Goal: Task Accomplishment & Management: Manage account settings

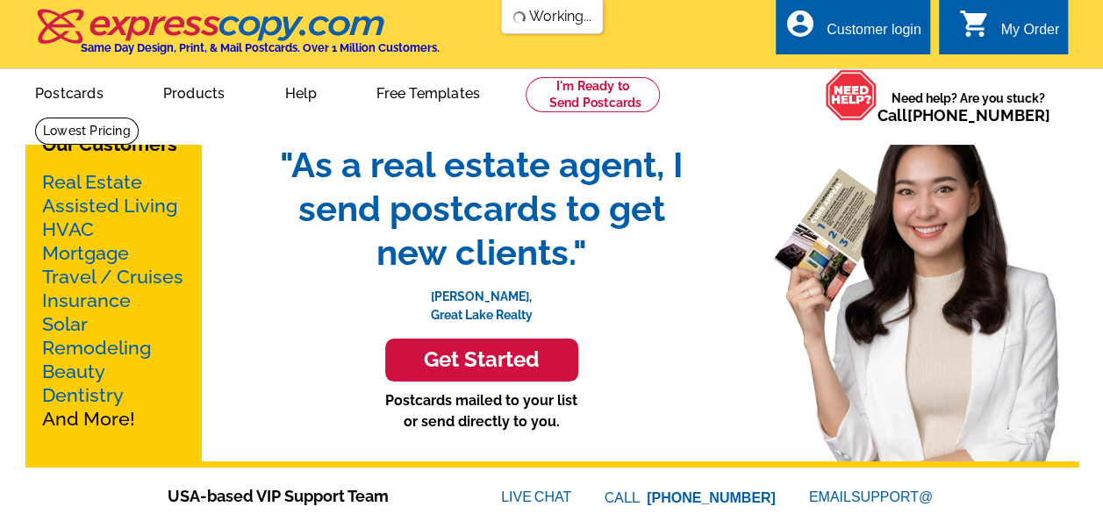
click at [893, 33] on div "Customer login" at bounding box center [874, 34] width 95 height 25
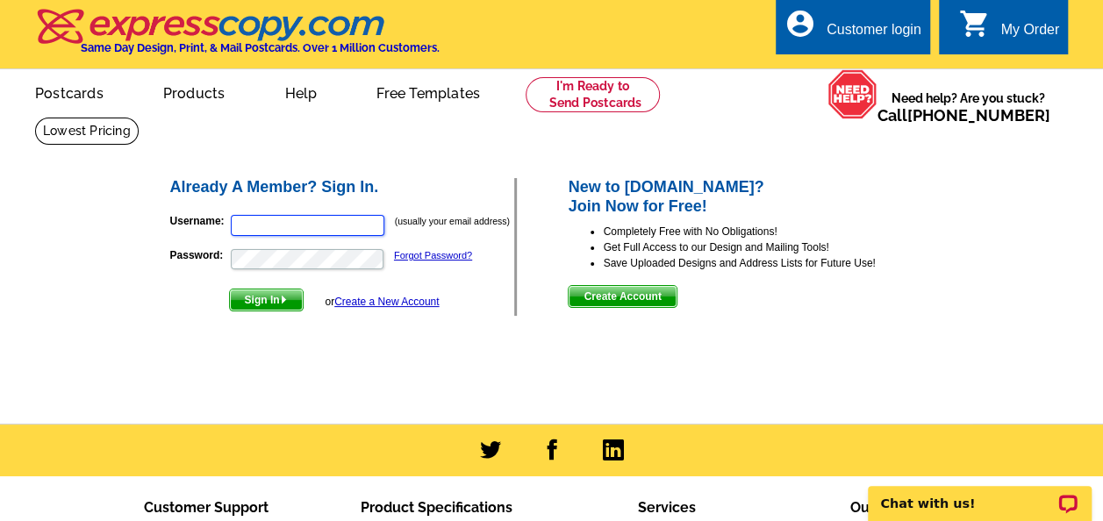
click at [310, 226] on input "Username:" at bounding box center [308, 225] width 154 height 21
type input "warren@warrensmith.com"
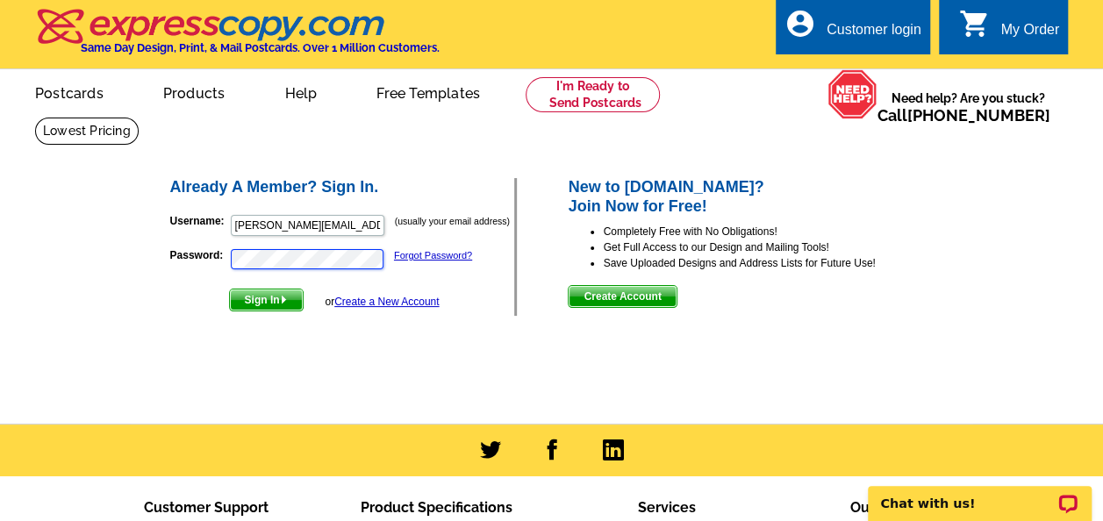
click at [229, 289] on button "Sign In" at bounding box center [266, 300] width 75 height 23
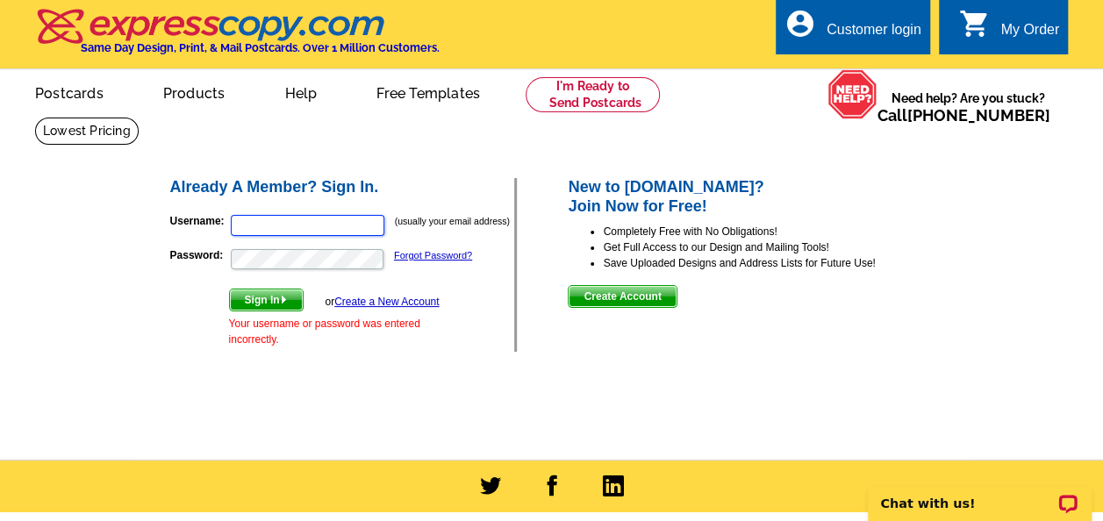
click at [267, 223] on input "Username:" at bounding box center [308, 225] width 154 height 21
type input "warren@warrensmith.com"
click at [258, 304] on span "Sign In" at bounding box center [266, 300] width 73 height 21
click at [269, 228] on input "Username:" at bounding box center [308, 225] width 154 height 21
type input "warren@warrensmith.com"
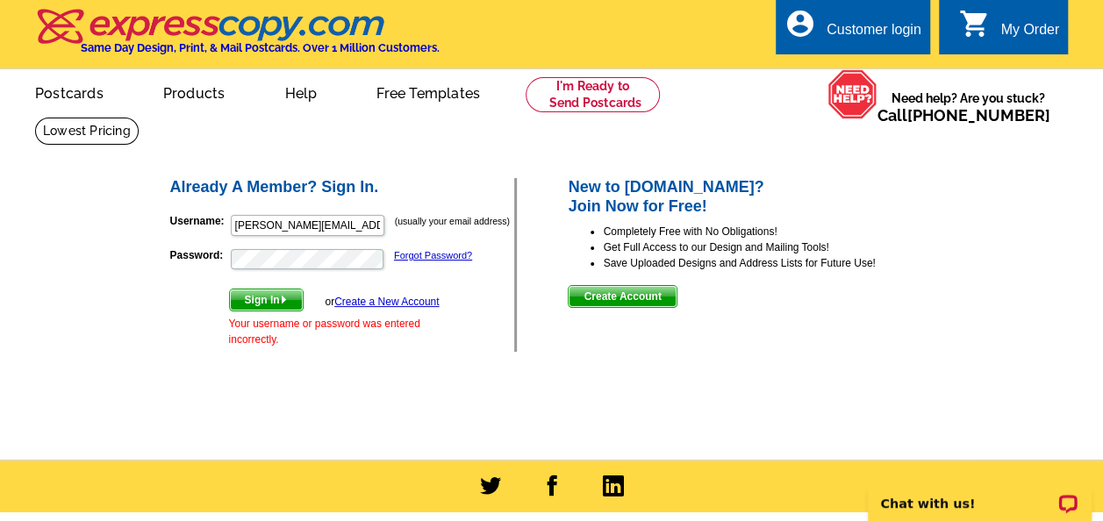
click at [272, 297] on span "Sign In" at bounding box center [266, 300] width 73 height 21
click at [427, 253] on link "Forgot Password?" at bounding box center [433, 255] width 78 height 11
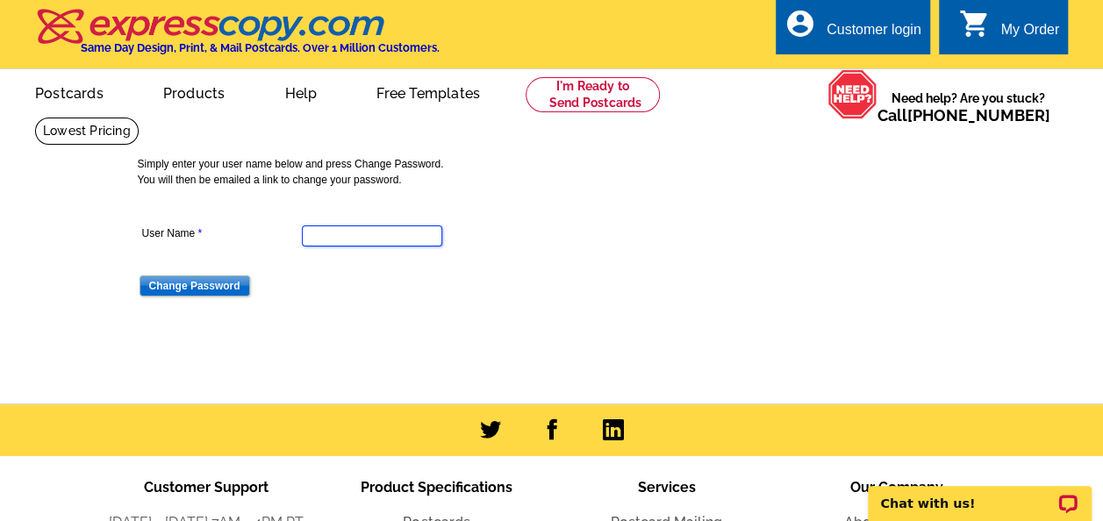
click at [353, 236] on input "User Name" at bounding box center [372, 236] width 140 height 21
type input "warren@warrensmith.com"
click at [212, 283] on input "Change Password" at bounding box center [195, 286] width 111 height 21
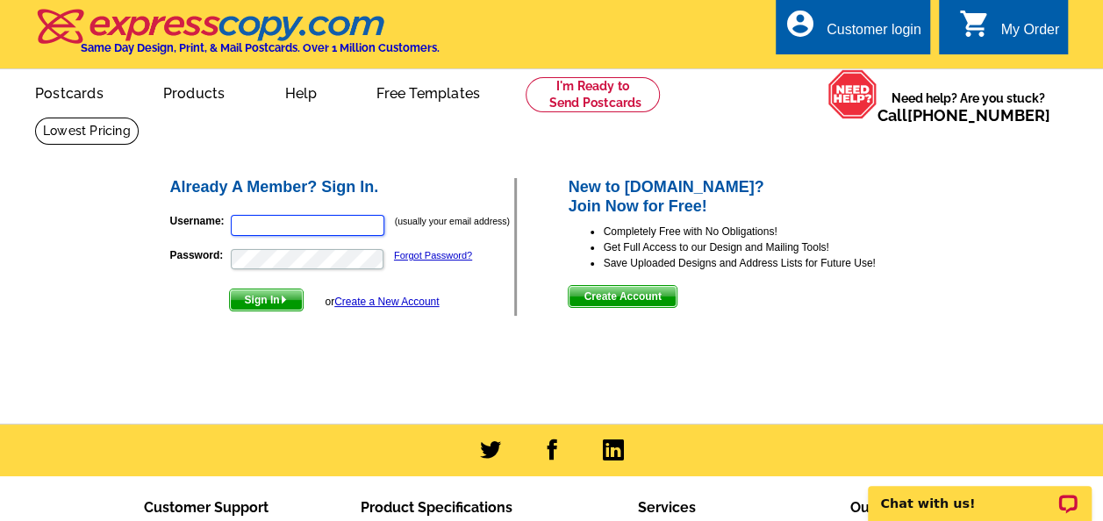
click at [272, 218] on input "Username:" at bounding box center [308, 225] width 154 height 21
type input "[EMAIL_ADDRESS][DOMAIN_NAME]"
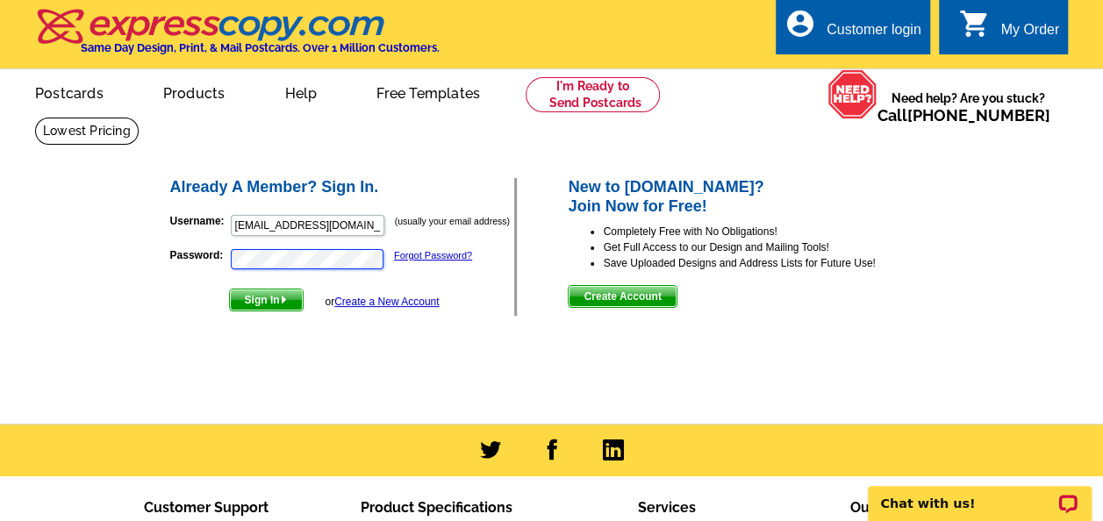
click at [229, 289] on button "Sign In" at bounding box center [266, 300] width 75 height 23
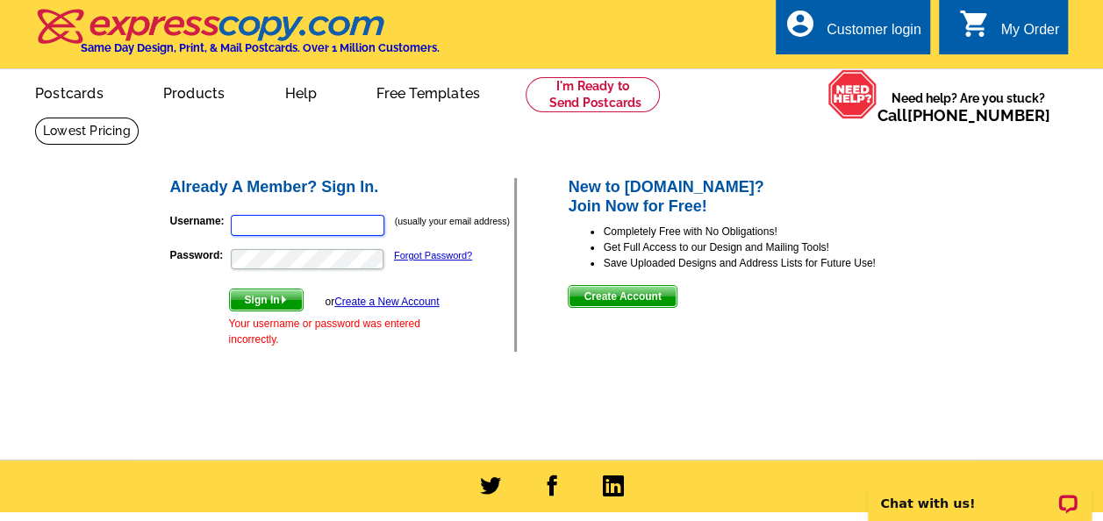
click at [286, 219] on input "Username:" at bounding box center [308, 225] width 154 height 21
type input "warrensmith@kw.com"
click at [274, 299] on span "Sign In" at bounding box center [266, 300] width 73 height 21
click at [411, 253] on link "Forgot Password?" at bounding box center [433, 255] width 78 height 11
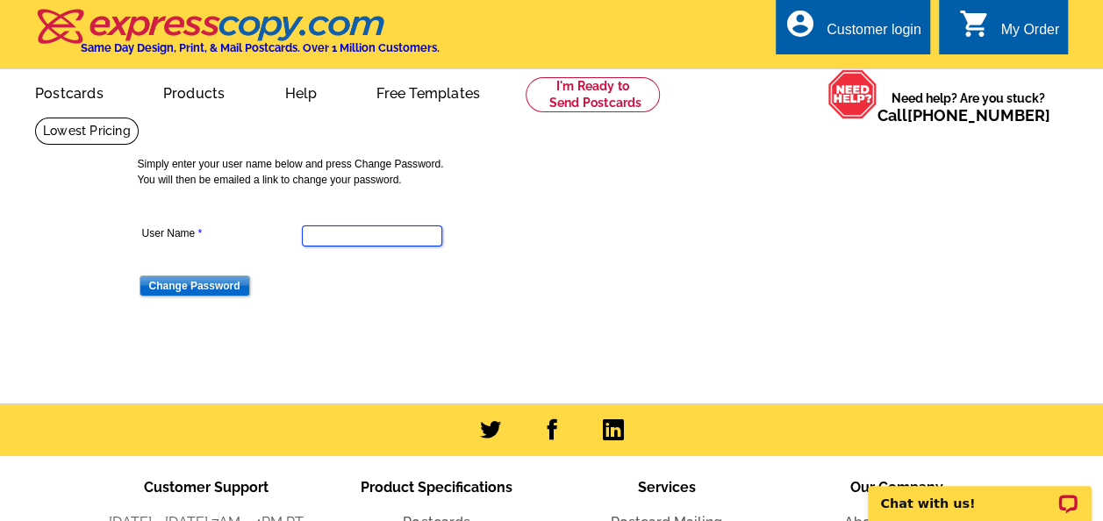
click at [369, 229] on input "User Name" at bounding box center [372, 236] width 140 height 21
type input "[EMAIL_ADDRESS][DOMAIN_NAME]"
click at [202, 283] on input "Change Password" at bounding box center [195, 286] width 111 height 21
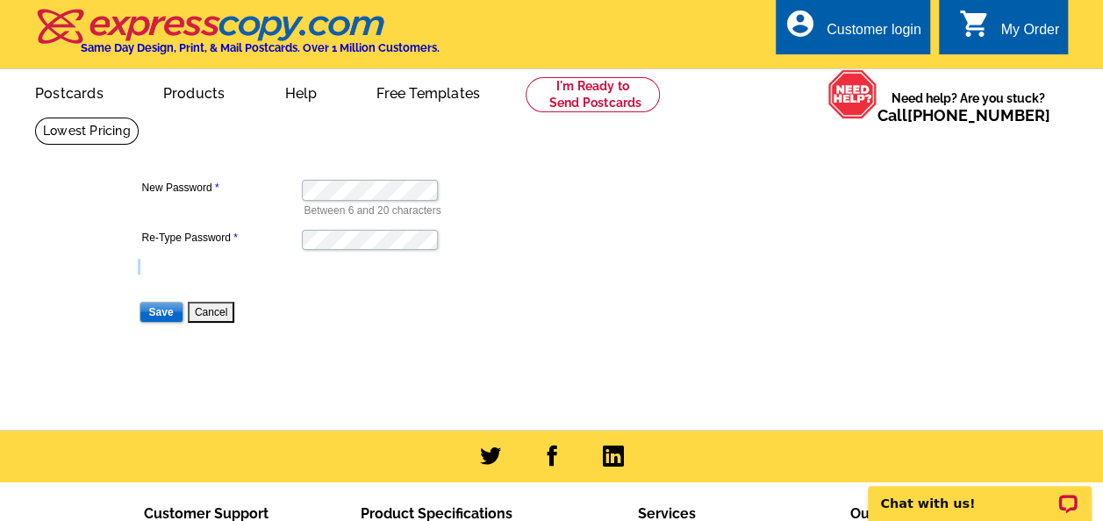
click at [338, 251] on dl "New Password Between 6 and 20 characters Re-Type Password Save Cancel" at bounding box center [371, 239] width 467 height 172
click at [140, 302] on input "Save" at bounding box center [162, 312] width 44 height 21
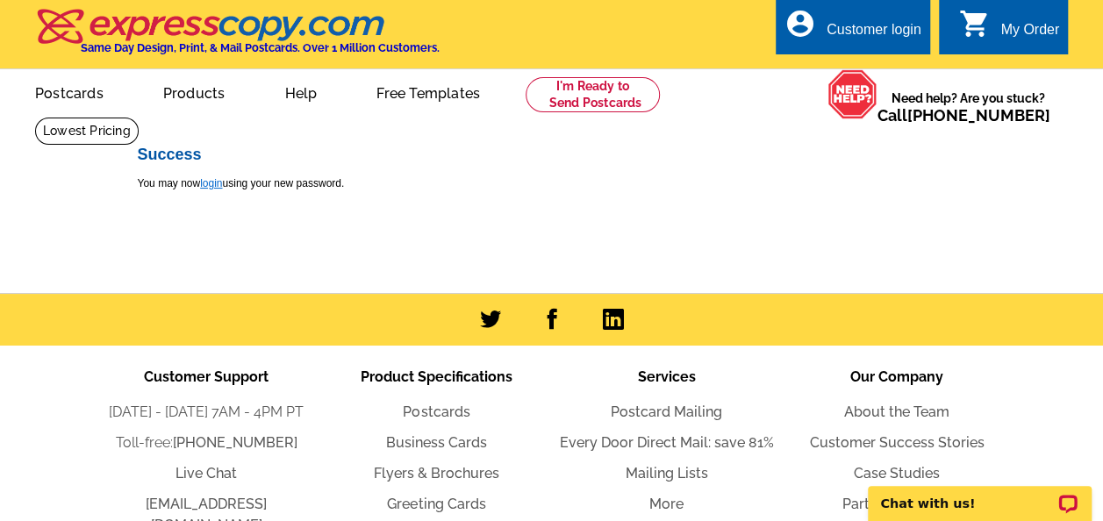
click at [211, 183] on link "login" at bounding box center [211, 183] width 22 height 12
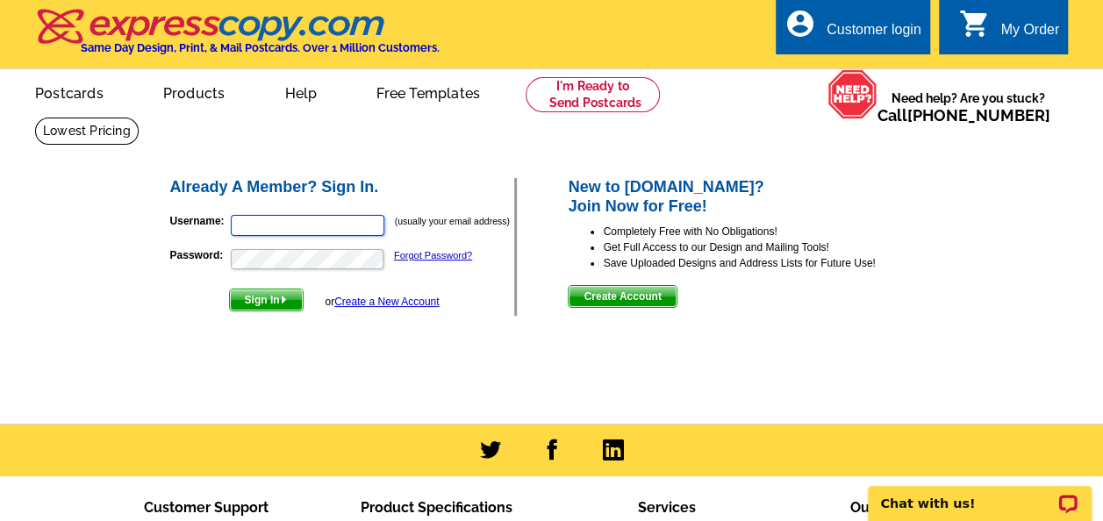
click at [335, 226] on input "Username:" at bounding box center [308, 225] width 154 height 21
type input "[EMAIL_ADDRESS][DOMAIN_NAME]"
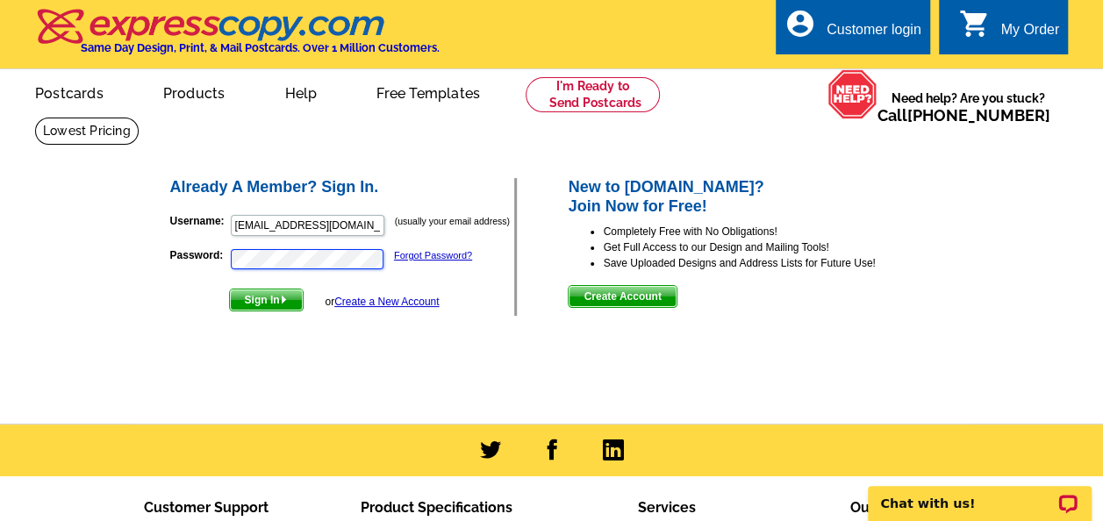
click at [229, 289] on button "Sign In" at bounding box center [266, 300] width 75 height 23
